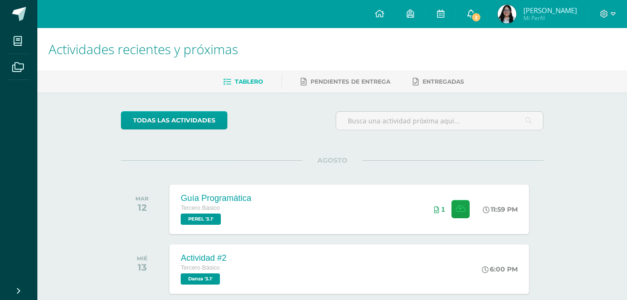
click at [475, 11] on icon at bounding box center [470, 13] width 7 height 8
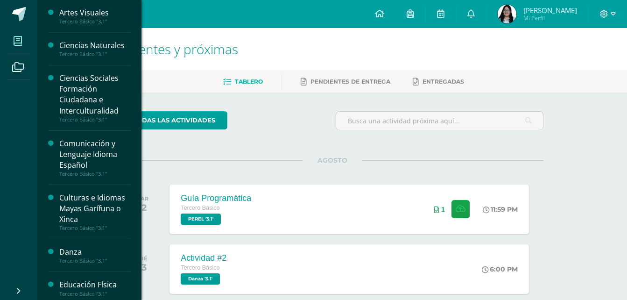
click at [25, 41] on span at bounding box center [17, 40] width 21 height 21
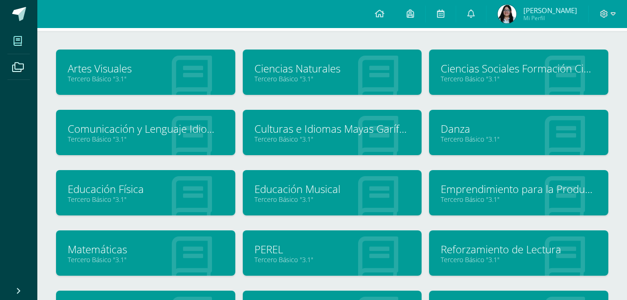
scroll to position [93, 0]
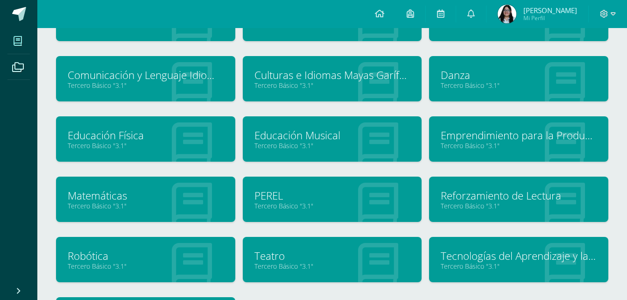
click at [282, 252] on link "Teatro" at bounding box center [333, 255] width 156 height 14
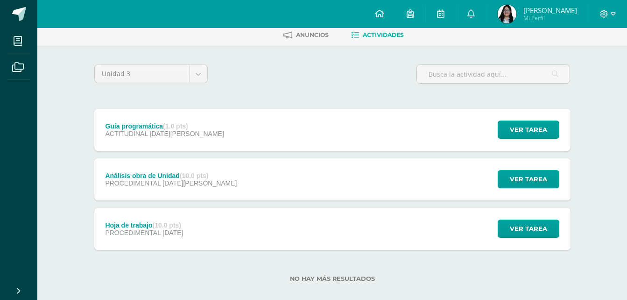
scroll to position [59, 0]
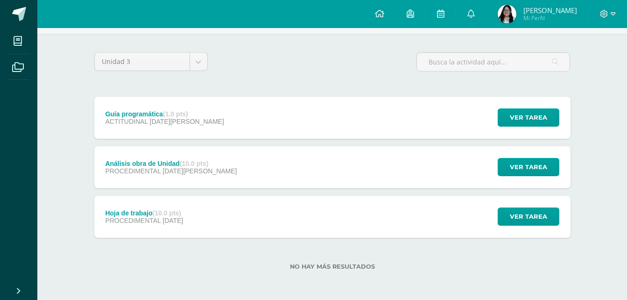
click at [215, 124] on div "Guía programática (1.0 pts) ACTITUDINAL [DATE][PERSON_NAME] Ver tarea Guía prog…" at bounding box center [332, 118] width 476 height 42
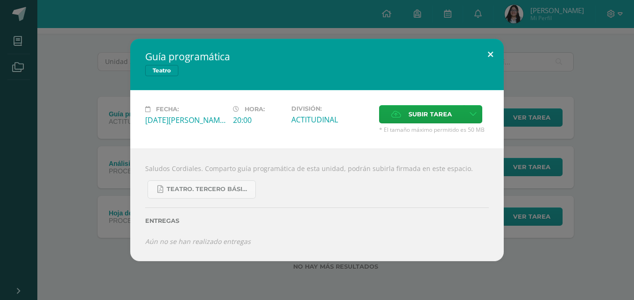
click at [493, 50] on button at bounding box center [490, 55] width 27 height 32
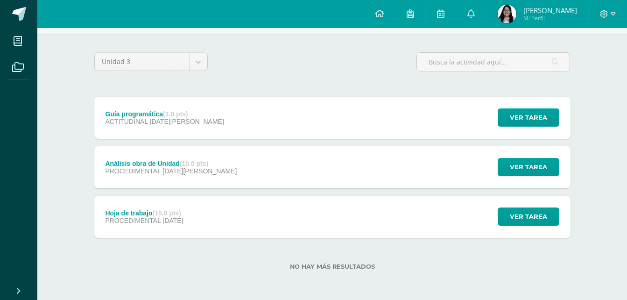
click at [147, 171] on span "PROCEDIMENTAL" at bounding box center [133, 170] width 56 height 7
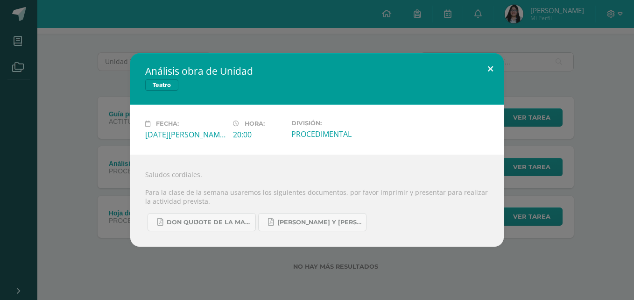
click at [492, 71] on button at bounding box center [490, 69] width 27 height 32
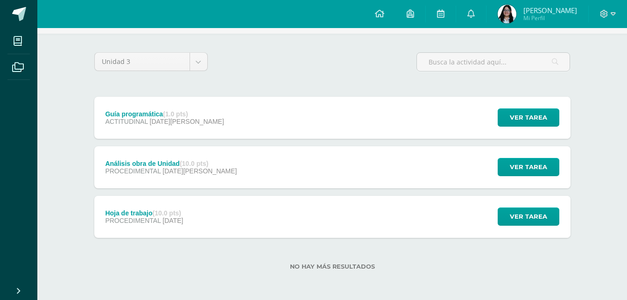
click at [145, 217] on span "PROCEDIMENTAL" at bounding box center [133, 220] width 56 height 7
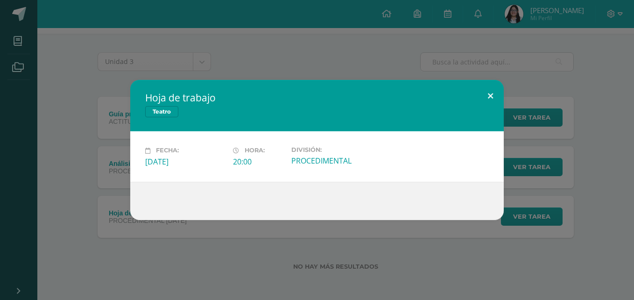
click at [489, 100] on button at bounding box center [490, 96] width 27 height 32
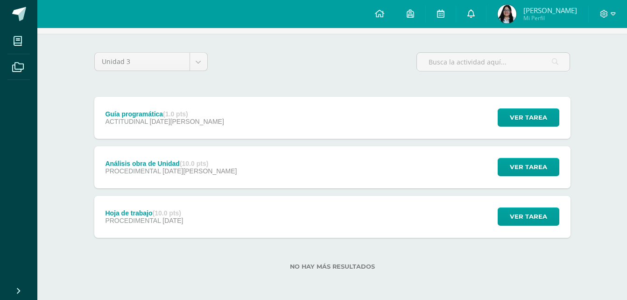
click at [486, 15] on link at bounding box center [471, 14] width 30 height 28
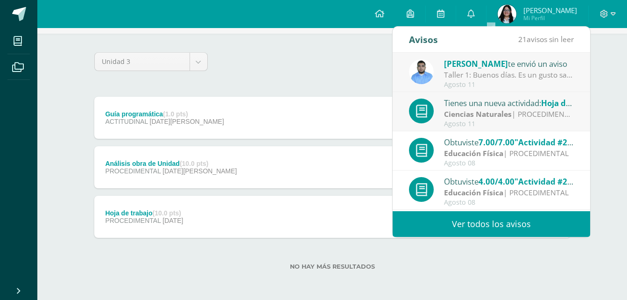
click at [473, 220] on link "Ver todos los avisos" at bounding box center [492, 224] width 198 height 26
